Goal: Information Seeking & Learning: Learn about a topic

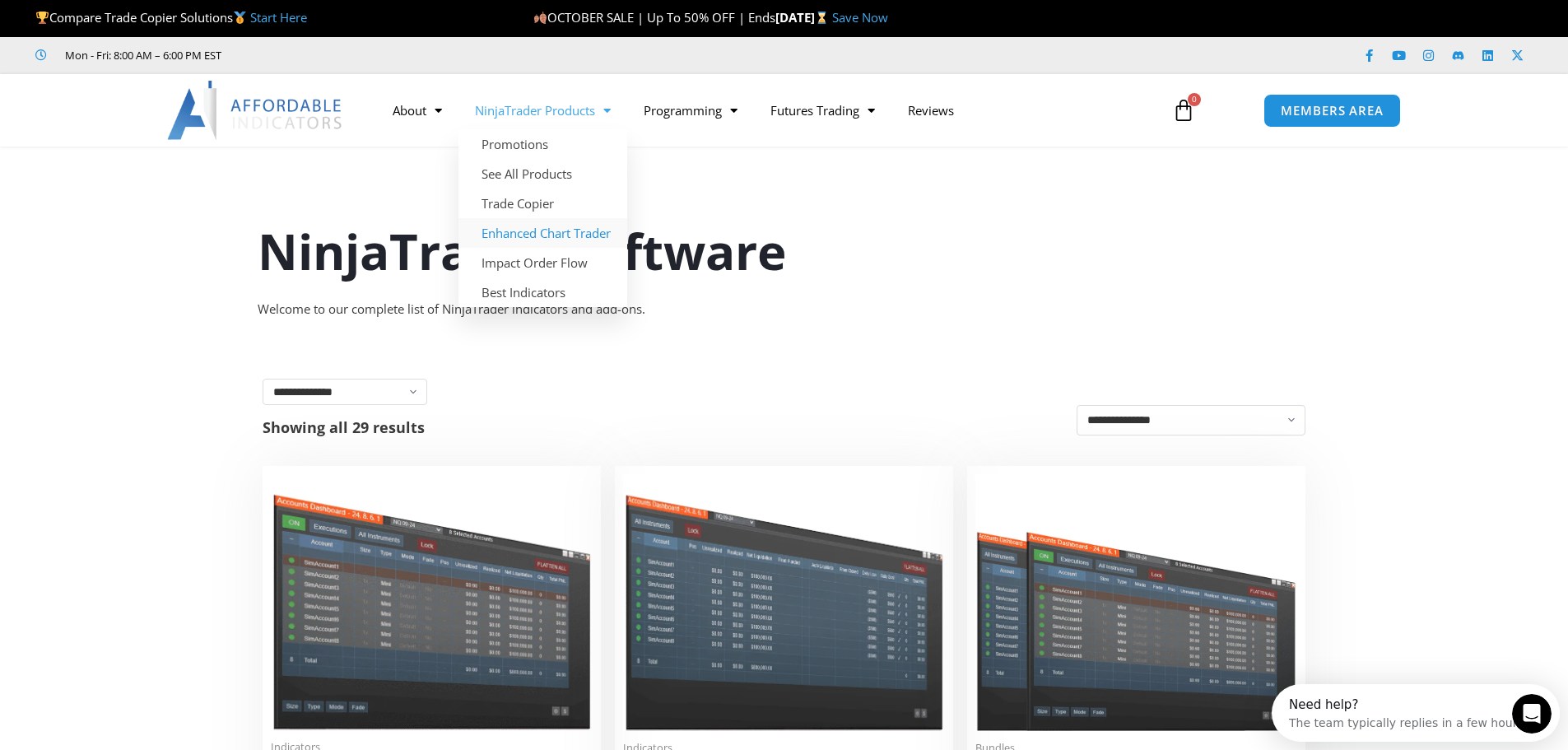
click at [571, 234] on link "Enhanced Chart Trader" at bounding box center [543, 232] width 168 height 29
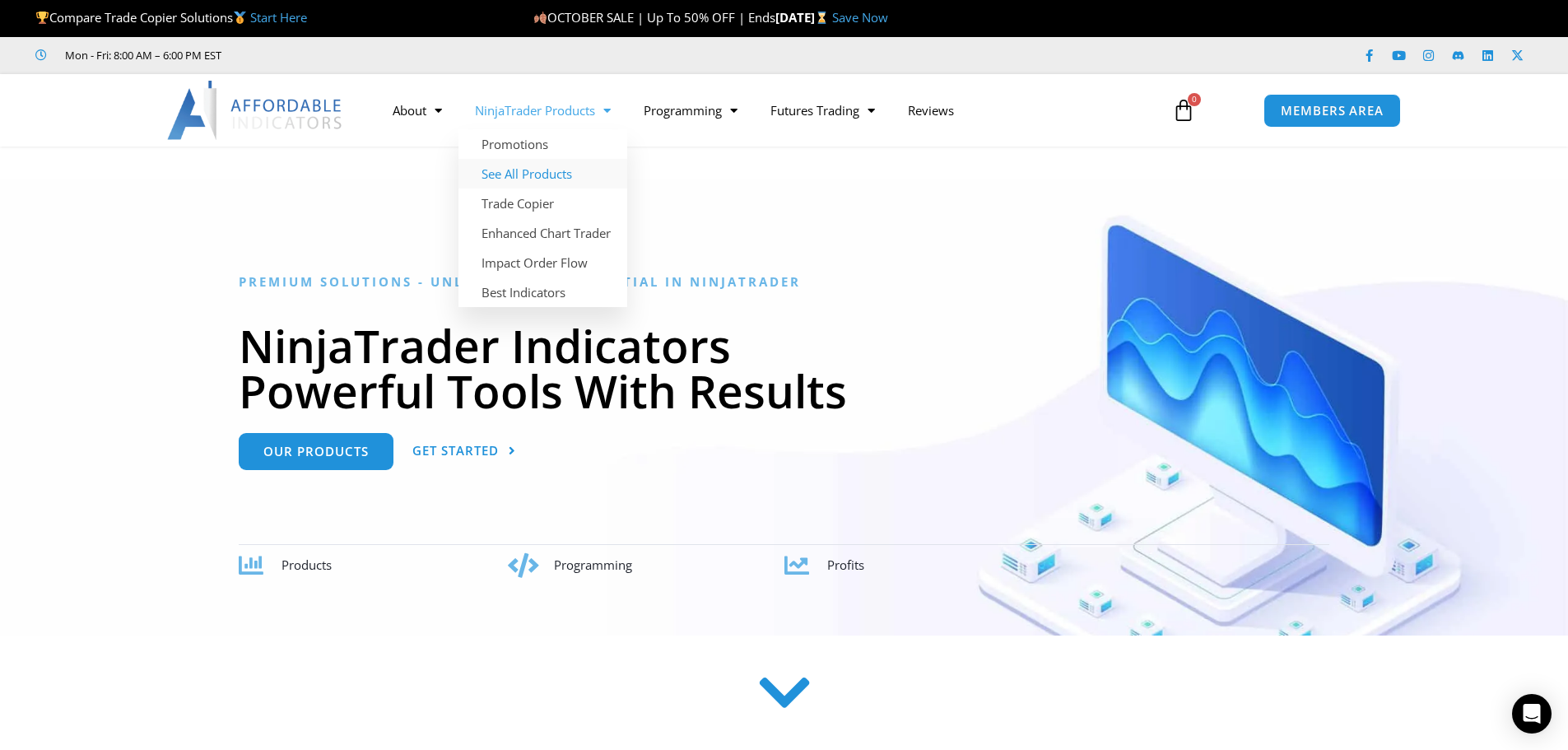
click at [553, 167] on link "See All Products" at bounding box center [543, 174] width 168 height 29
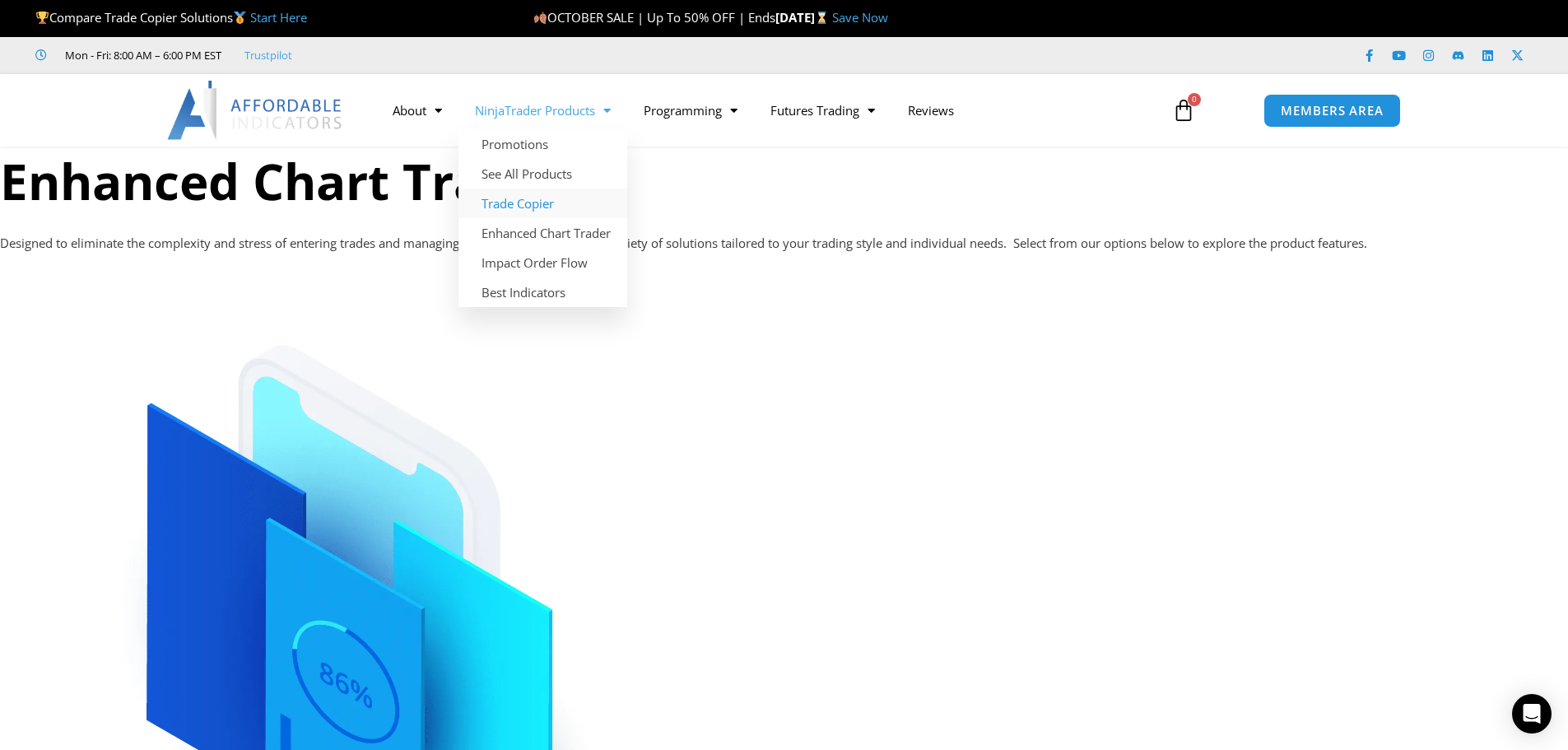
click at [563, 203] on link "Trade Copier" at bounding box center [543, 203] width 168 height 29
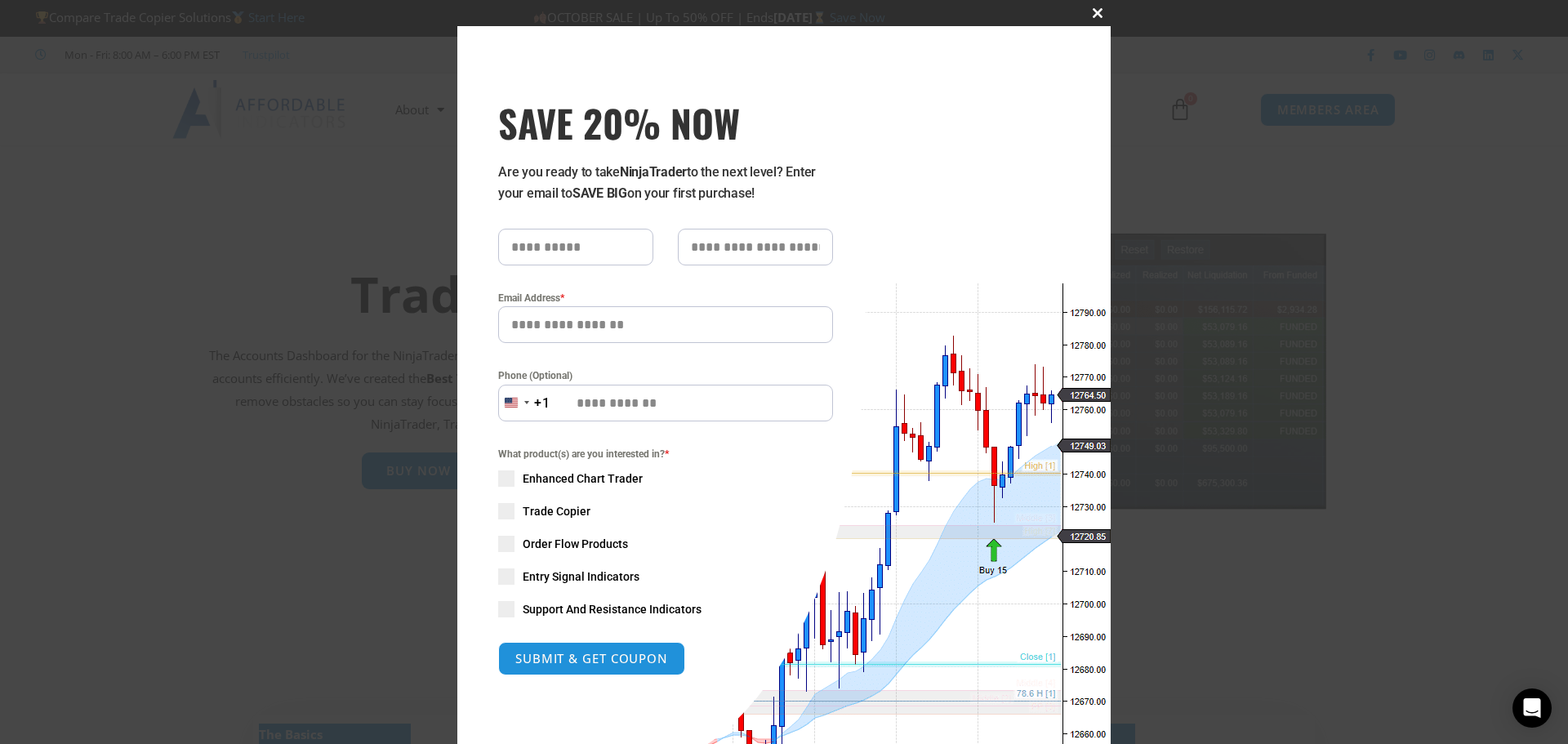
click at [1090, 9] on button "Close this module" at bounding box center [1097, 13] width 26 height 26
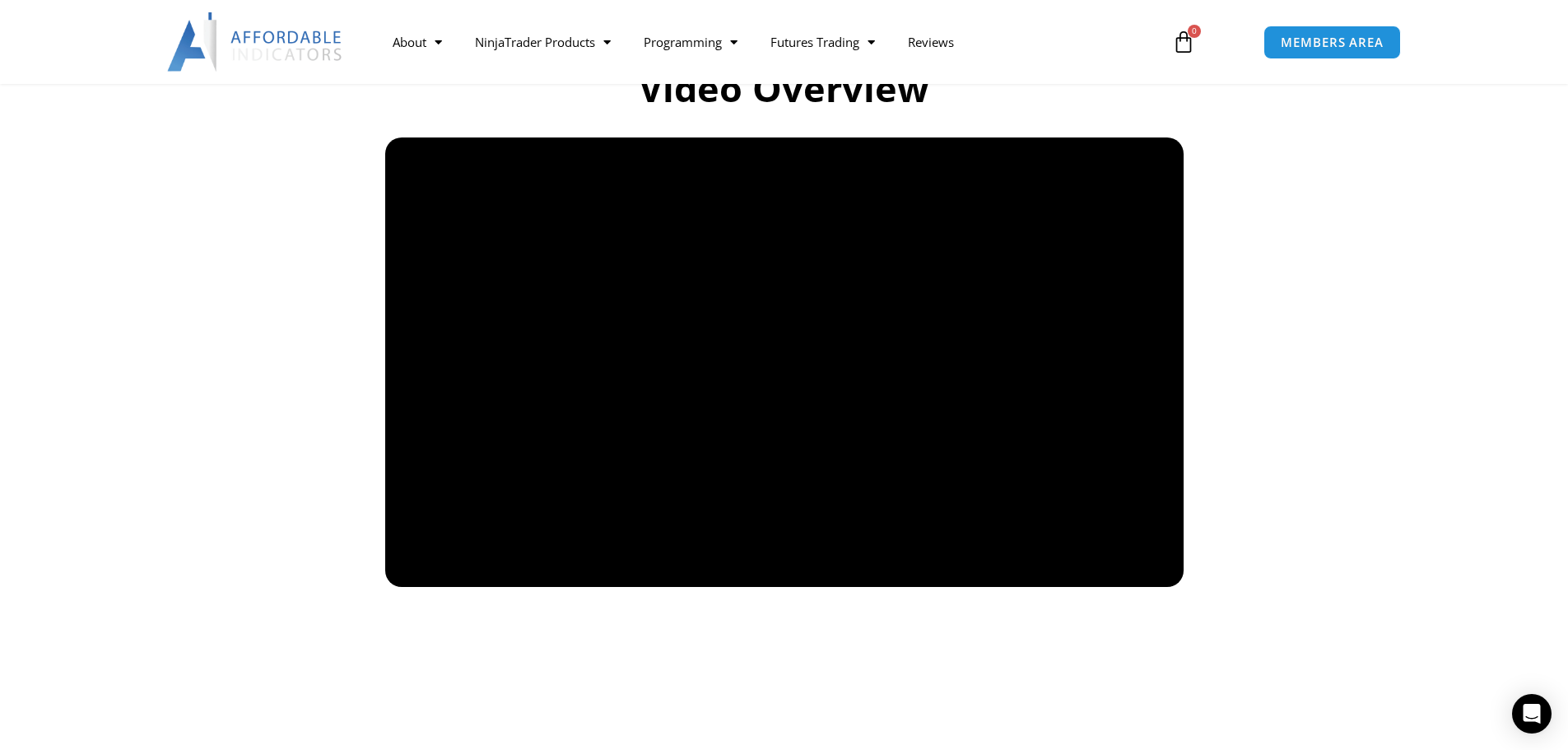
scroll to position [1153, 0]
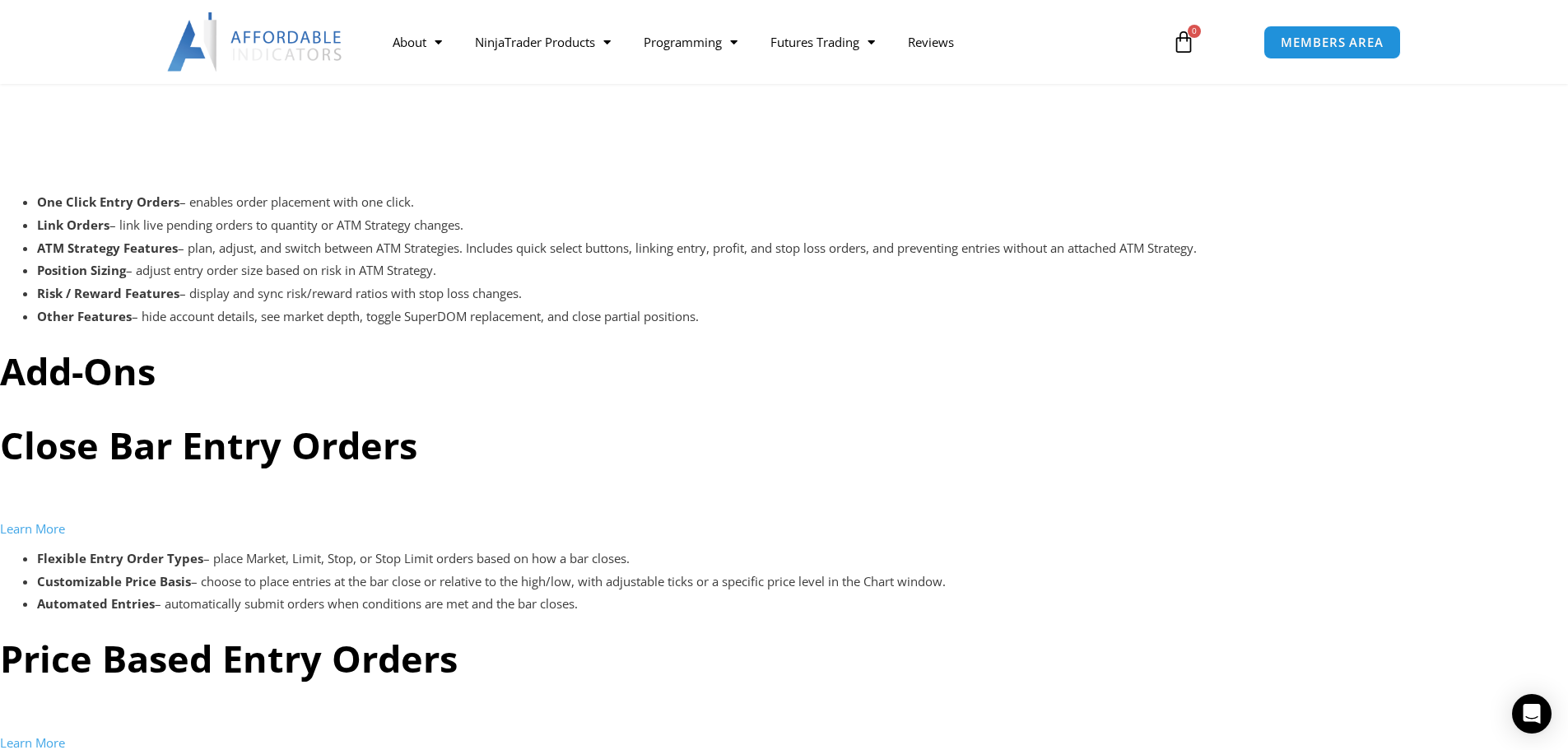
scroll to position [3786, 0]
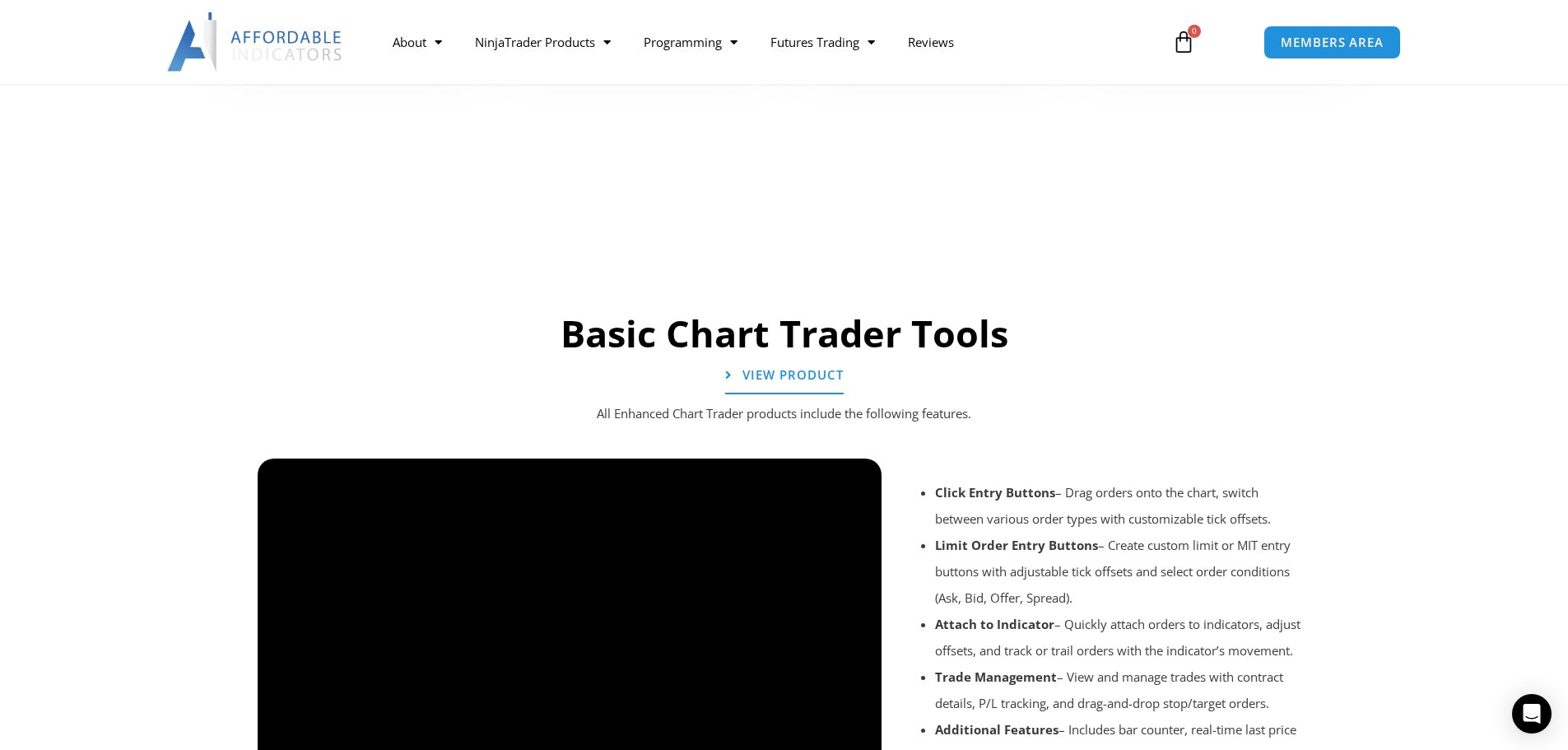
scroll to position [1070, 0]
